Goal: Check status: Check status

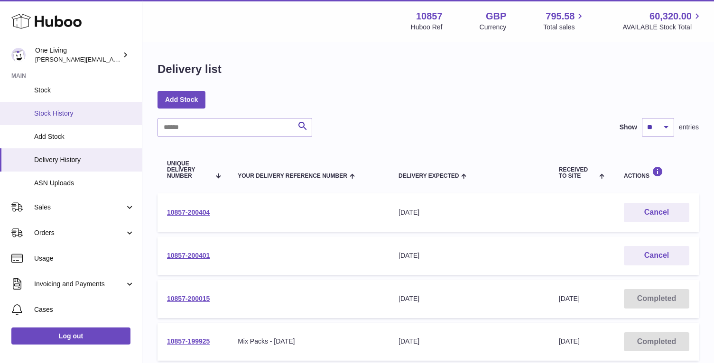
scroll to position [92, 0]
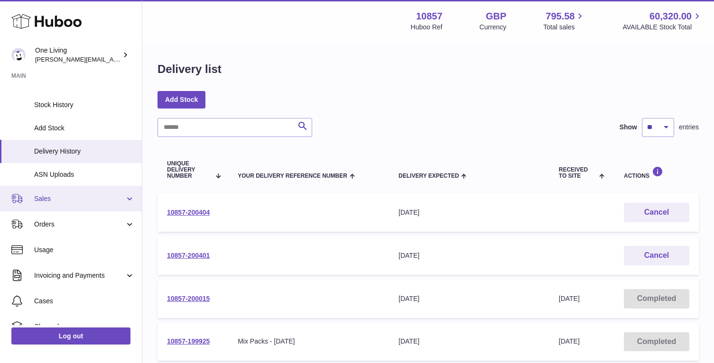
click at [58, 200] on span "Sales" at bounding box center [79, 198] width 91 height 9
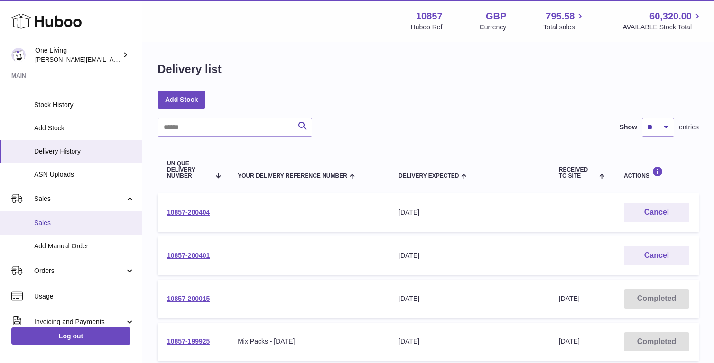
click at [59, 225] on span "Sales" at bounding box center [84, 223] width 101 height 9
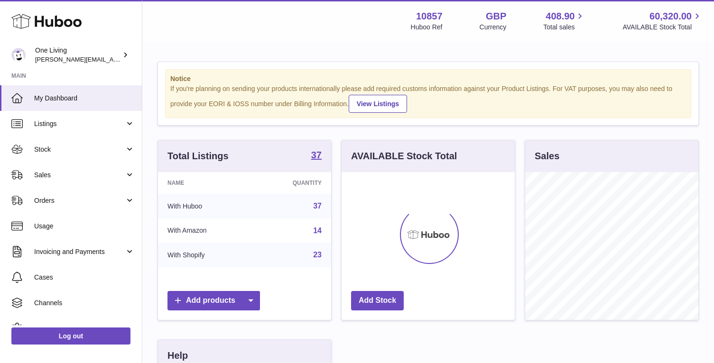
scroll to position [148, 173]
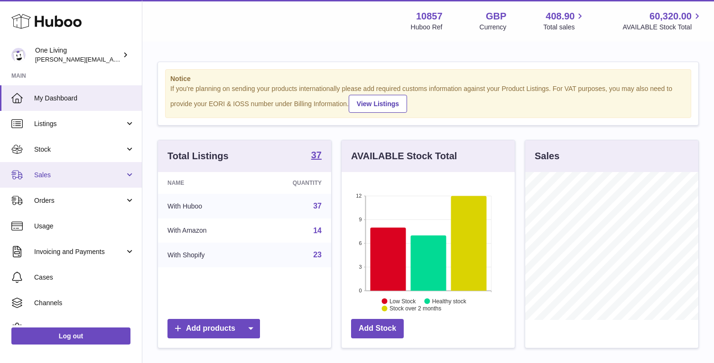
click at [121, 174] on span "Sales" at bounding box center [79, 175] width 91 height 9
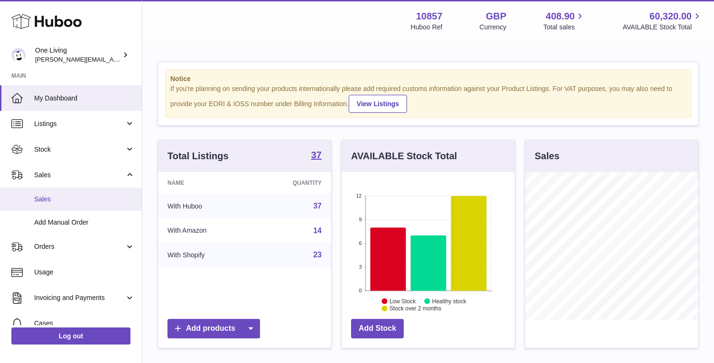
click at [100, 203] on span "Sales" at bounding box center [84, 199] width 101 height 9
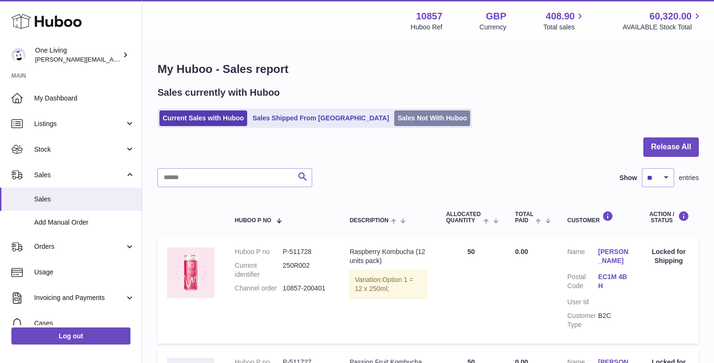
click at [400, 118] on link "Sales Not With Huboo" at bounding box center [432, 119] width 76 height 16
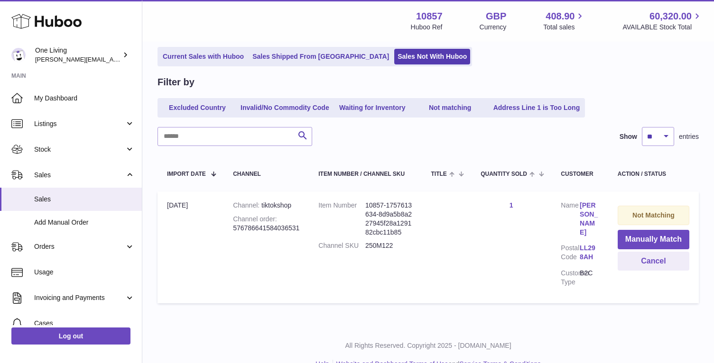
scroll to position [64, 0]
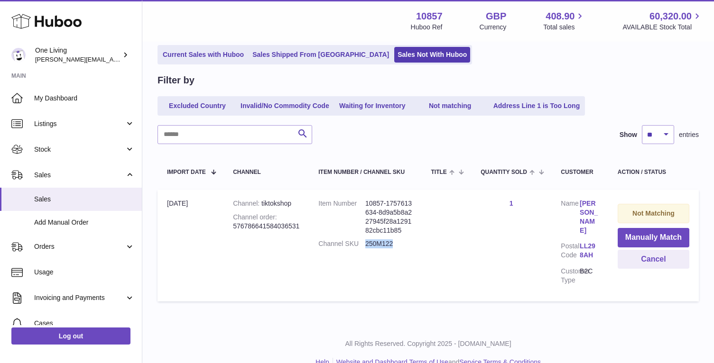
drag, startPoint x: 398, startPoint y: 244, endPoint x: 365, endPoint y: 245, distance: 32.7
click at [365, 245] on dl "Item Number 10857-1757613634-8d9a5b8a227945f28a129182cbc11b85 Channel SKU 250M1…" at bounding box center [364, 226] width 93 height 54
copy dl "250M122"
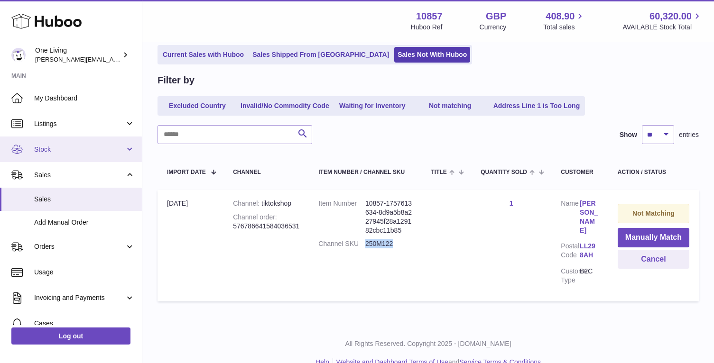
scroll to position [12, 0]
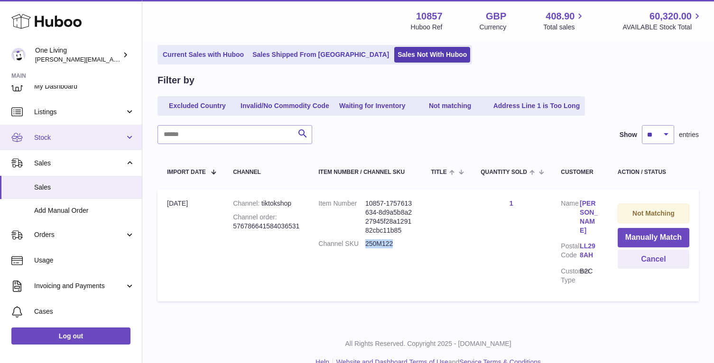
click at [103, 139] on span "Stock" at bounding box center [79, 137] width 91 height 9
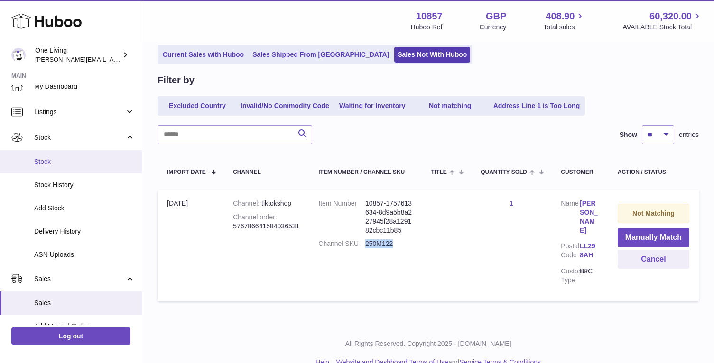
click at [83, 163] on span "Stock" at bounding box center [84, 161] width 101 height 9
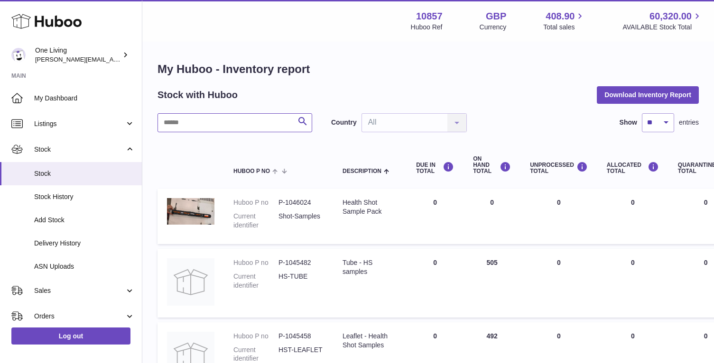
click at [204, 122] on input "text" at bounding box center [234, 122] width 155 height 19
paste input "*******"
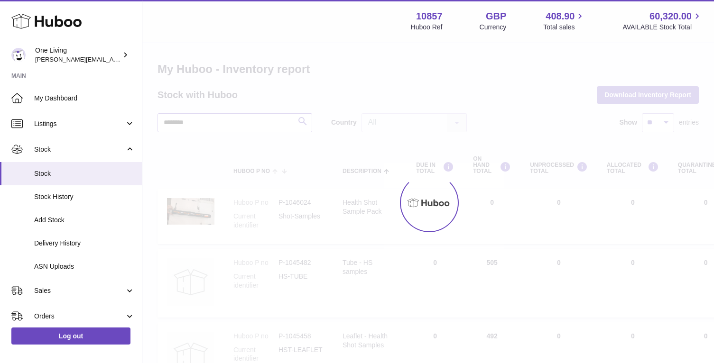
type input "*******"
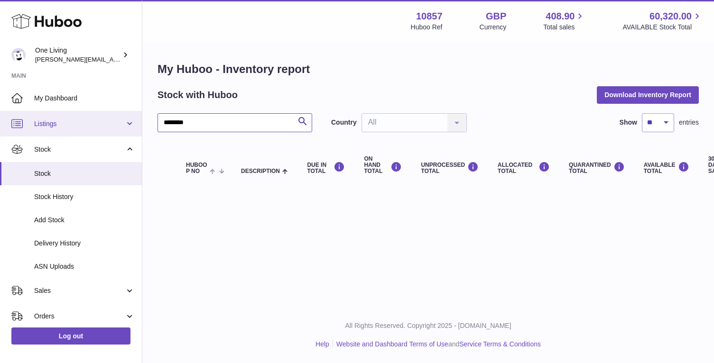
drag, startPoint x: 221, startPoint y: 122, endPoint x: 73, endPoint y: 118, distance: 147.6
click at [73, 118] on div "Huboo One Living [PERSON_NAME][EMAIL_ADDRESS][DOMAIN_NAME] Main My Dashboard Li…" at bounding box center [357, 181] width 714 height 363
